Goal: Task Accomplishment & Management: Use online tool/utility

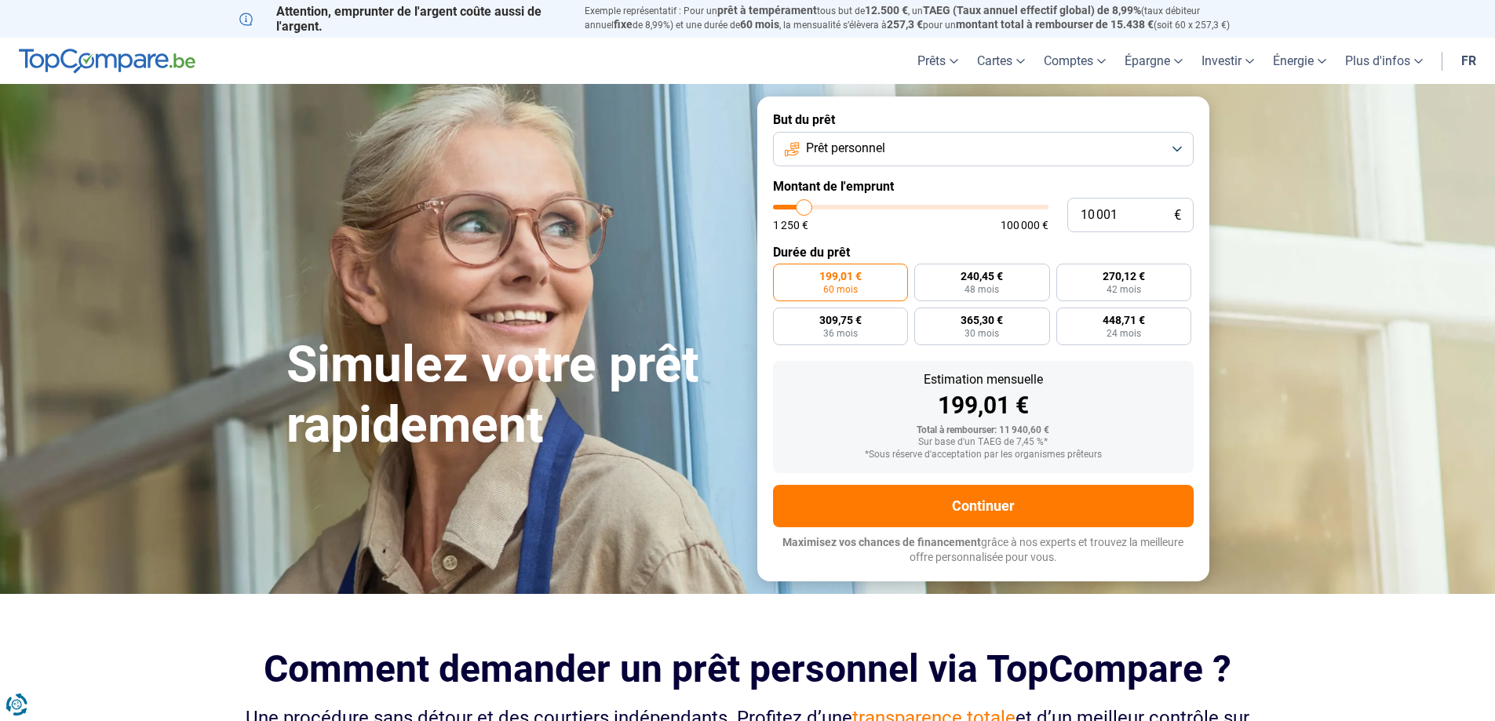
click at [1111, 151] on button "Prêt personnel" at bounding box center [983, 149] width 421 height 35
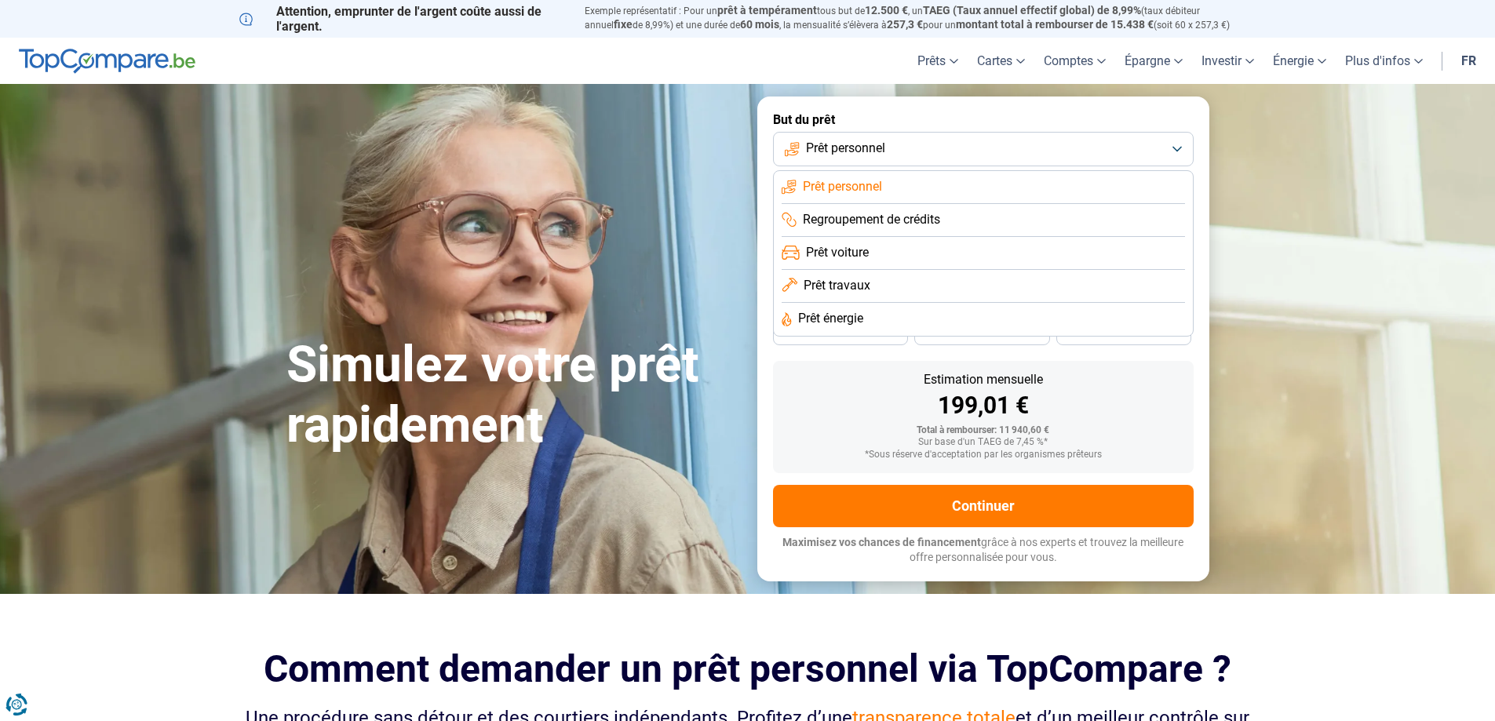
click at [847, 253] on span "Prêt voiture" at bounding box center [837, 252] width 63 height 17
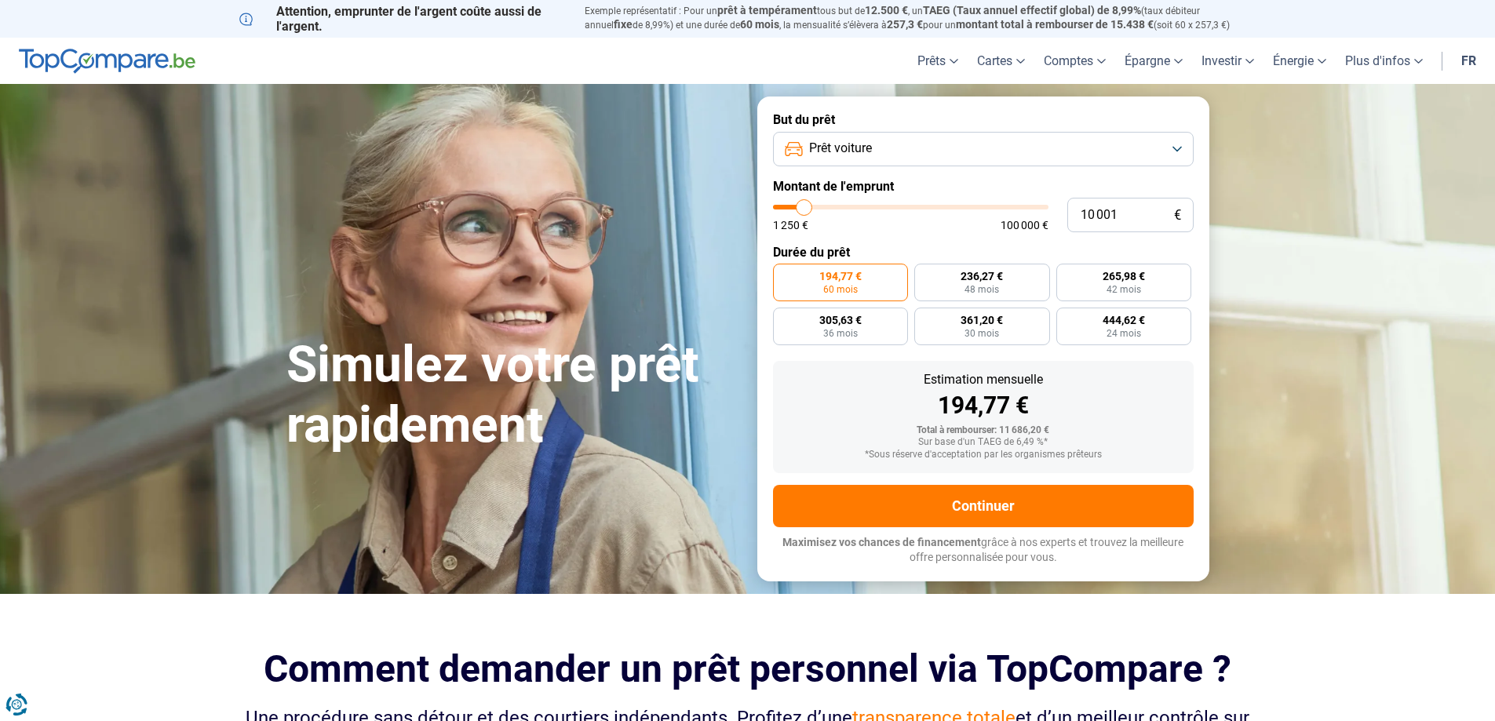
click at [805, 206] on input "range" at bounding box center [910, 207] width 275 height 5
type input "10000"
radio input "true"
drag, startPoint x: 1144, startPoint y: 209, endPoint x: 1003, endPoint y: 209, distance: 141.3
click at [1003, 209] on div "10 001 € 1 250 € 100 000 €" at bounding box center [983, 215] width 421 height 35
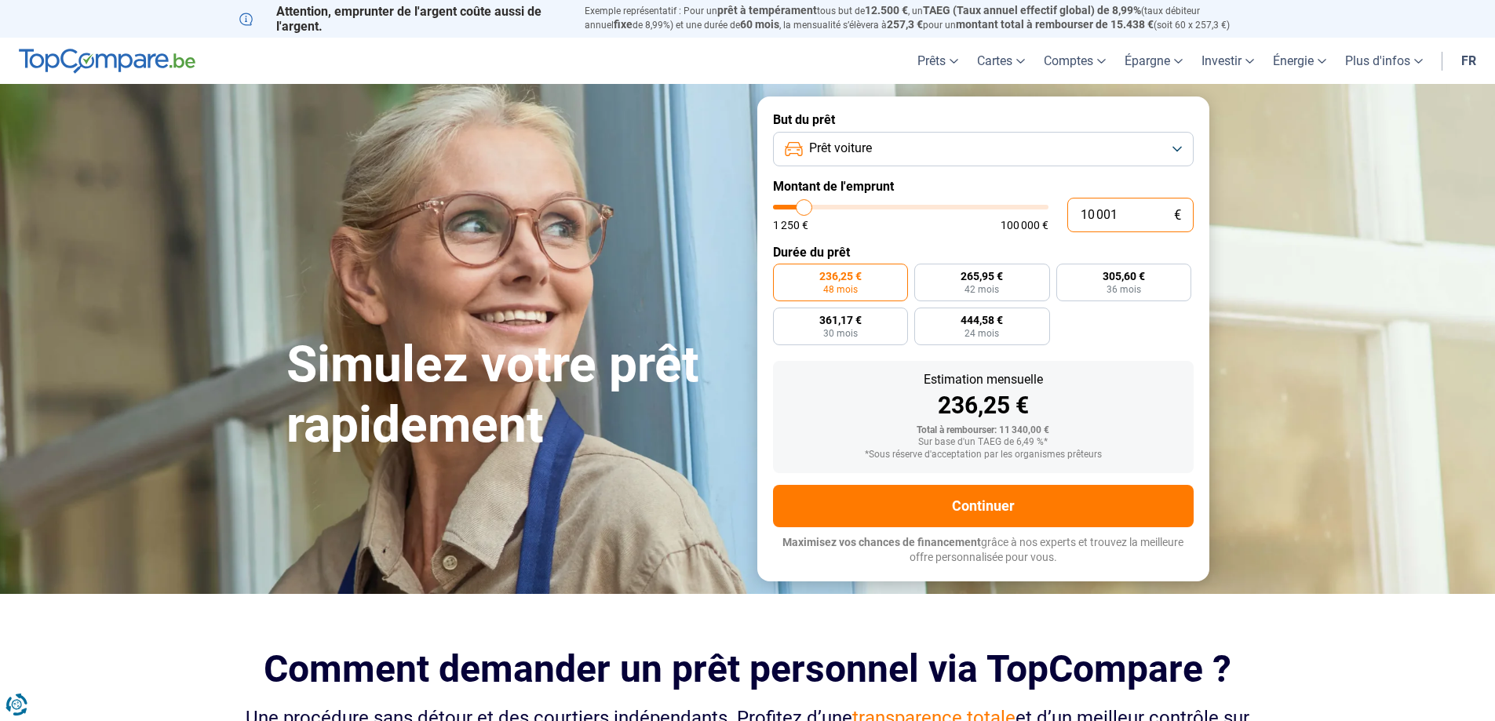
type input "2"
type input "1250"
type input "25"
type input "1250"
type input "250"
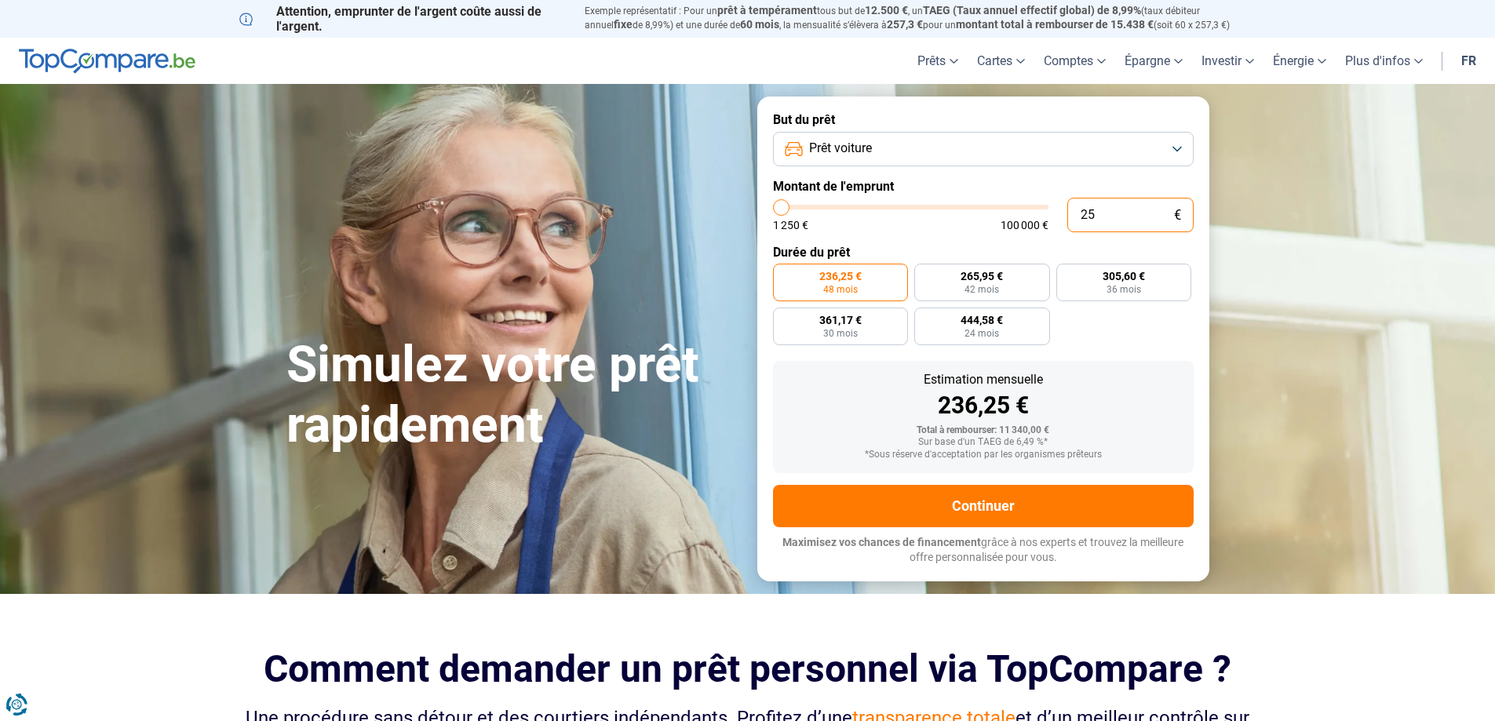
type input "1250"
type input "2 500"
type input "2500"
type input "25 000"
type input "25000"
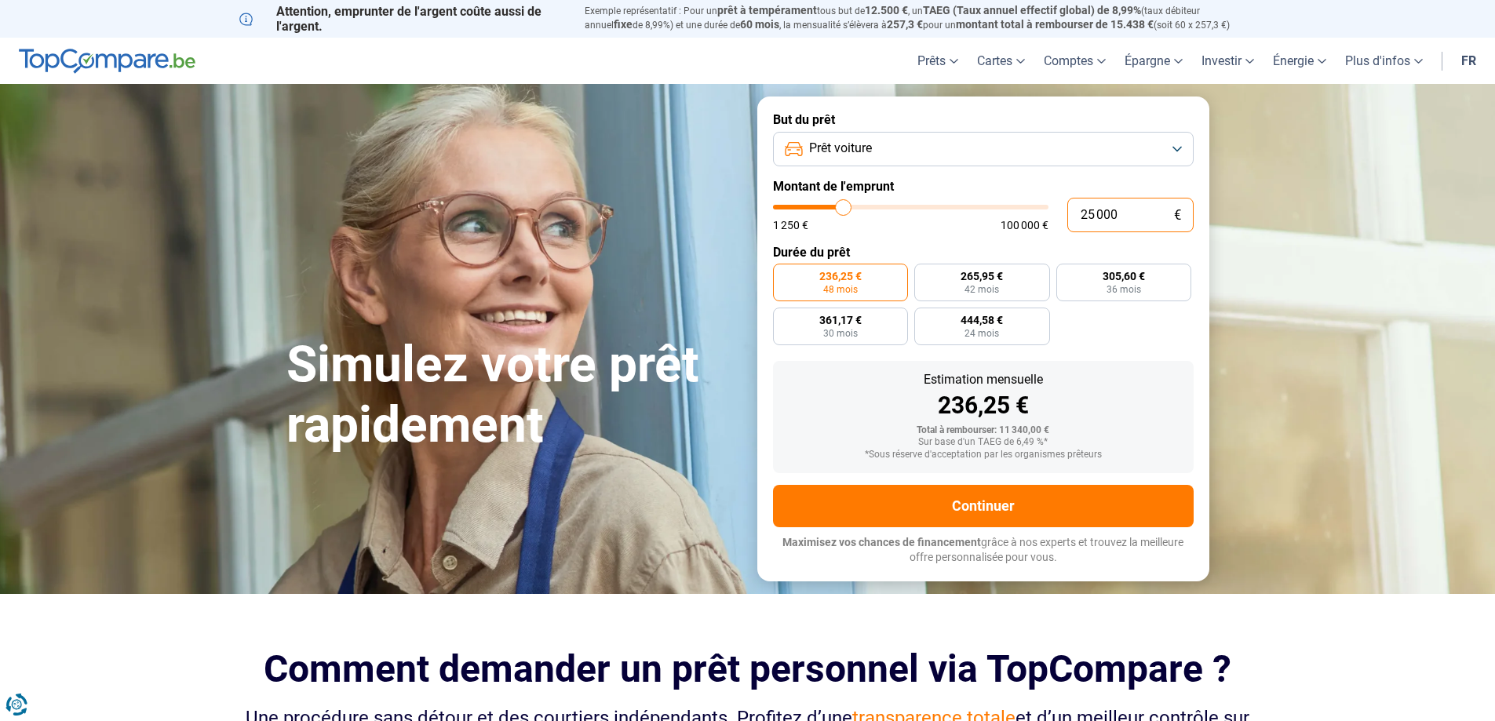
radio input "false"
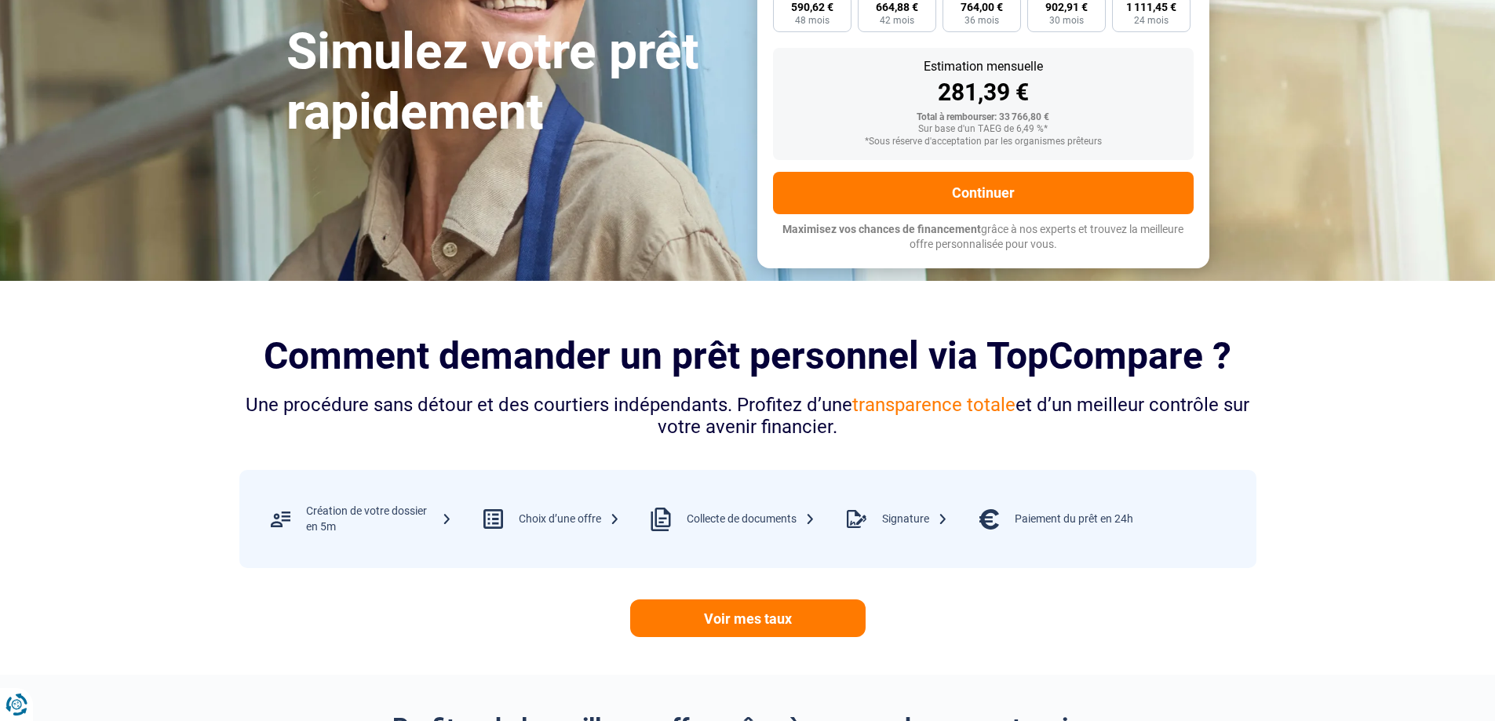
scroll to position [314, 0]
type input "25 000"
